Goal: Information Seeking & Learning: Learn about a topic

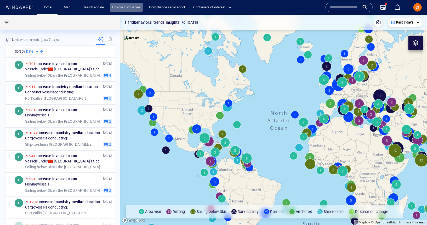
click at [111, 7] on link "Explore companies" at bounding box center [126, 7] width 33 height 9
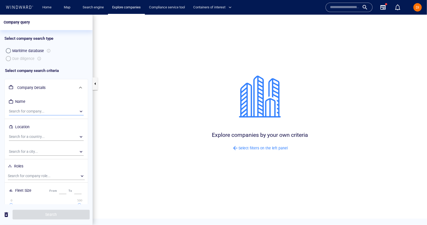
click at [30, 110] on div "​" at bounding box center [46, 111] width 75 height 8
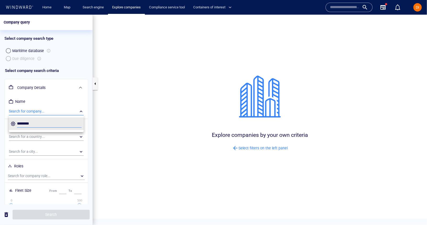
type input "*******"
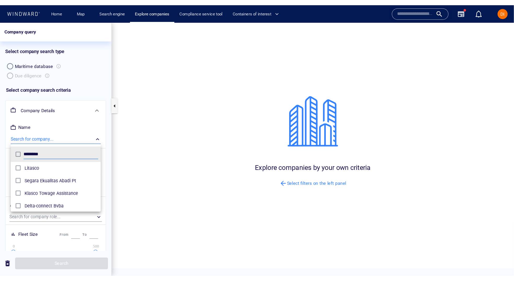
scroll to position [52, 75]
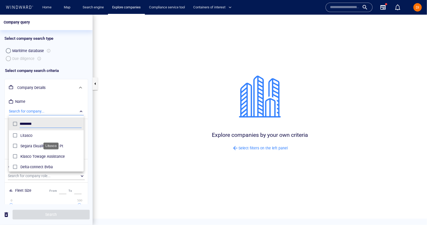
click at [32, 137] on span "Litasco" at bounding box center [50, 135] width 61 height 6
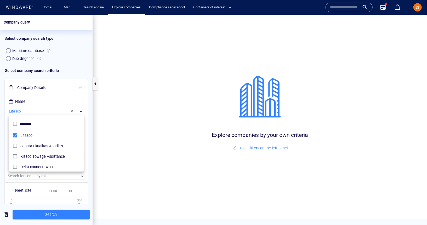
click at [67, 214] on div at bounding box center [213, 119] width 427 height 210
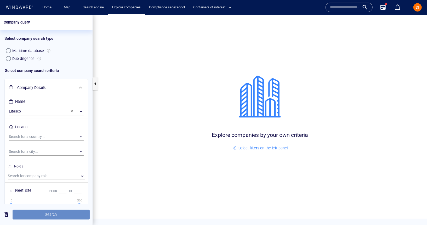
click at [41, 214] on span "Search" at bounding box center [51, 214] width 69 height 7
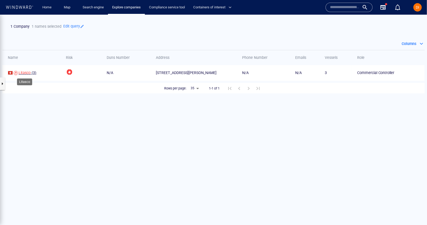
click at [21, 71] on span "Litasco" at bounding box center [25, 72] width 12 height 4
